Goal: Information Seeking & Learning: Compare options

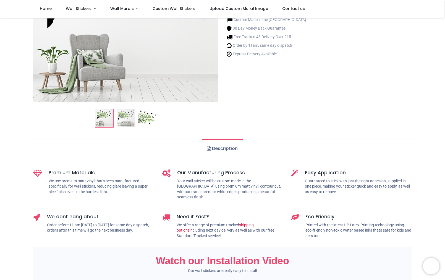
scroll to position [138, 0]
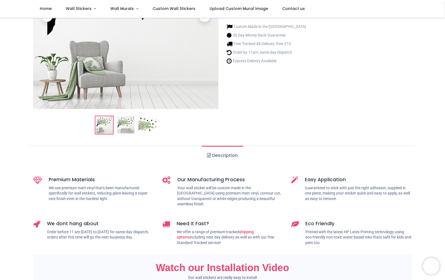
click at [141, 125] on img at bounding box center [148, 125] width 18 height 18
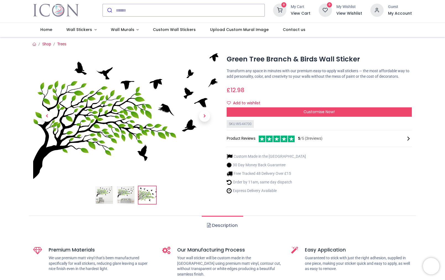
scroll to position [0, 0]
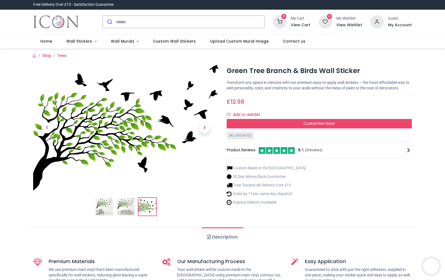
click at [365, 63] on div "Green Tree Branch & Birds Wall Sticker £ 12.98" at bounding box center [222, 139] width 387 height 162
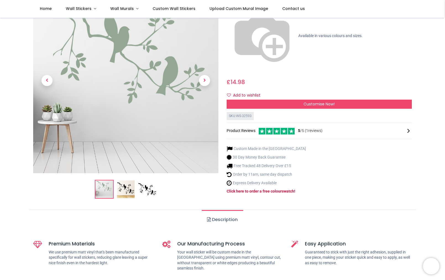
scroll to position [55, 0]
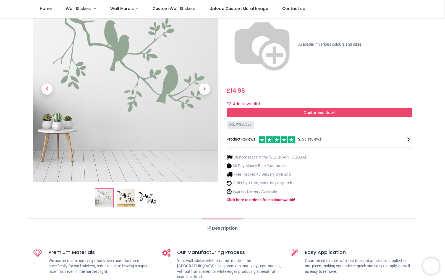
click at [148, 189] on img at bounding box center [148, 198] width 18 height 18
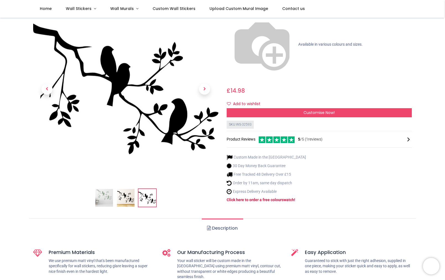
click at [138, 93] on img at bounding box center [125, 88] width 185 height 185
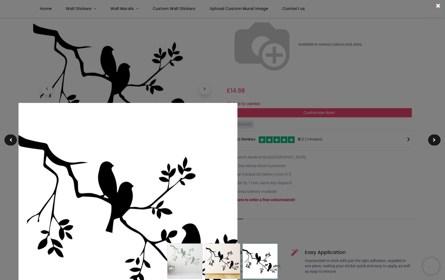
click at [117, 183] on img at bounding box center [128, 212] width 219 height 219
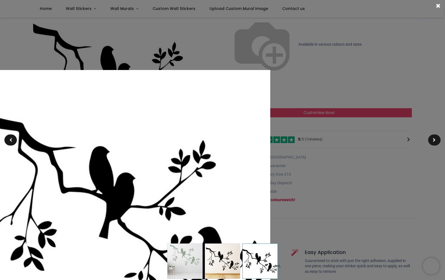
click at [117, 183] on img at bounding box center [128, 212] width 285 height 285
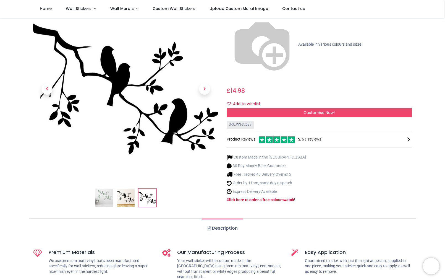
click at [110, 189] on img at bounding box center [104, 198] width 18 height 18
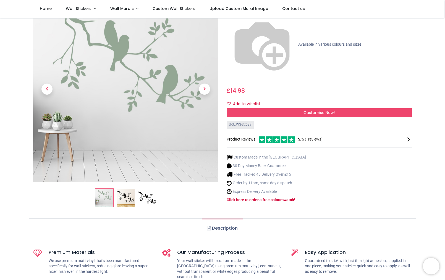
click at [147, 104] on img at bounding box center [125, 88] width 185 height 185
